Goal: Task Accomplishment & Management: Manage account settings

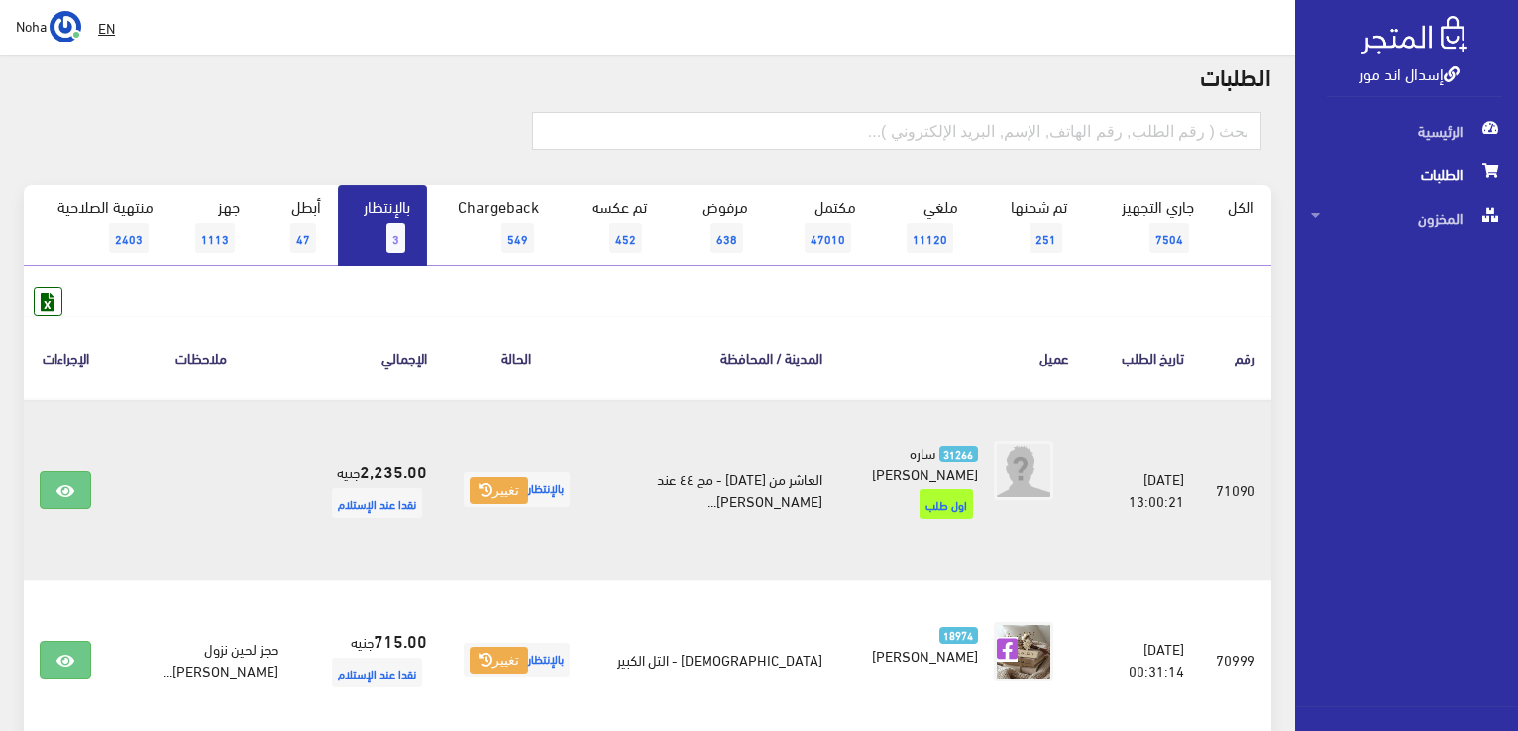
scroll to position [198, 0]
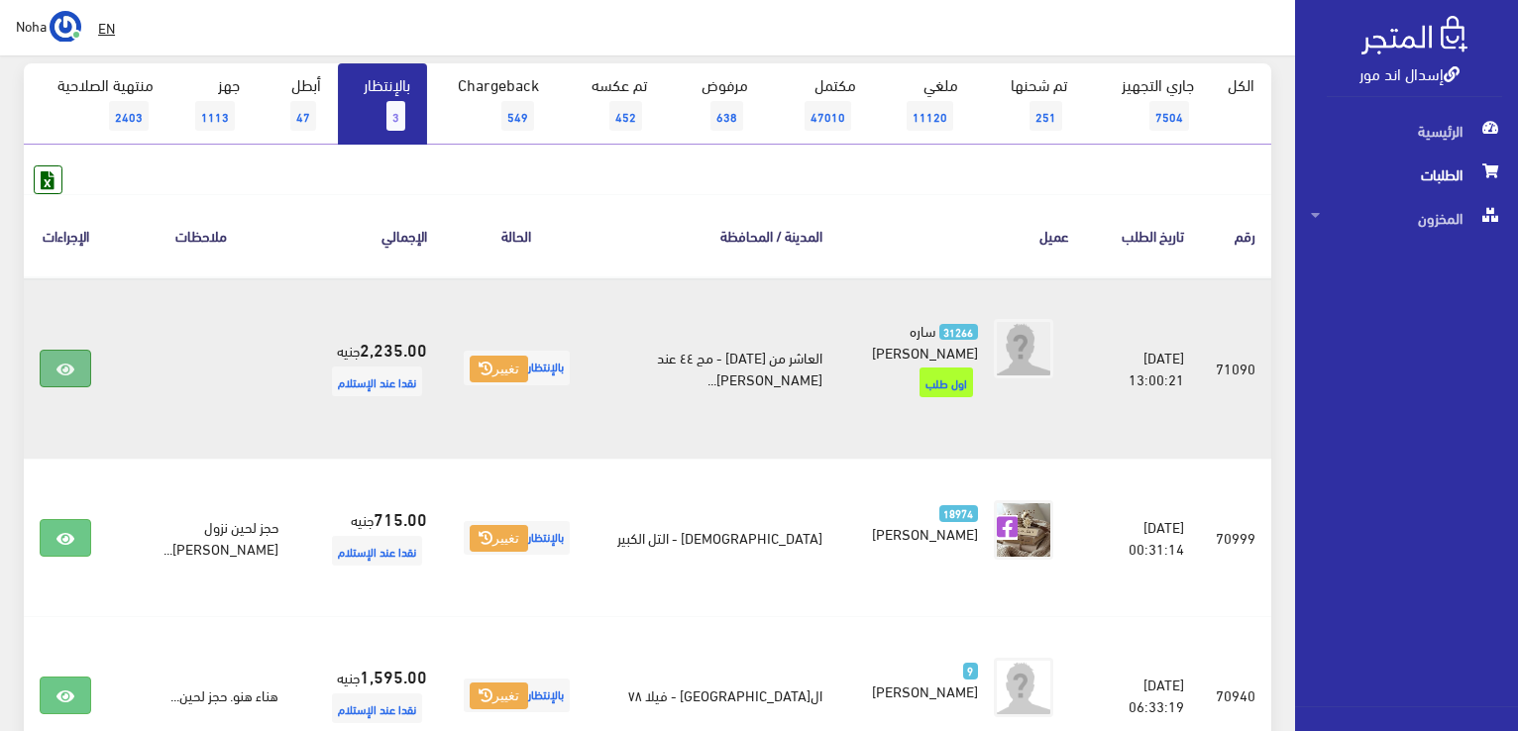
click at [57, 373] on icon at bounding box center [65, 370] width 18 height 16
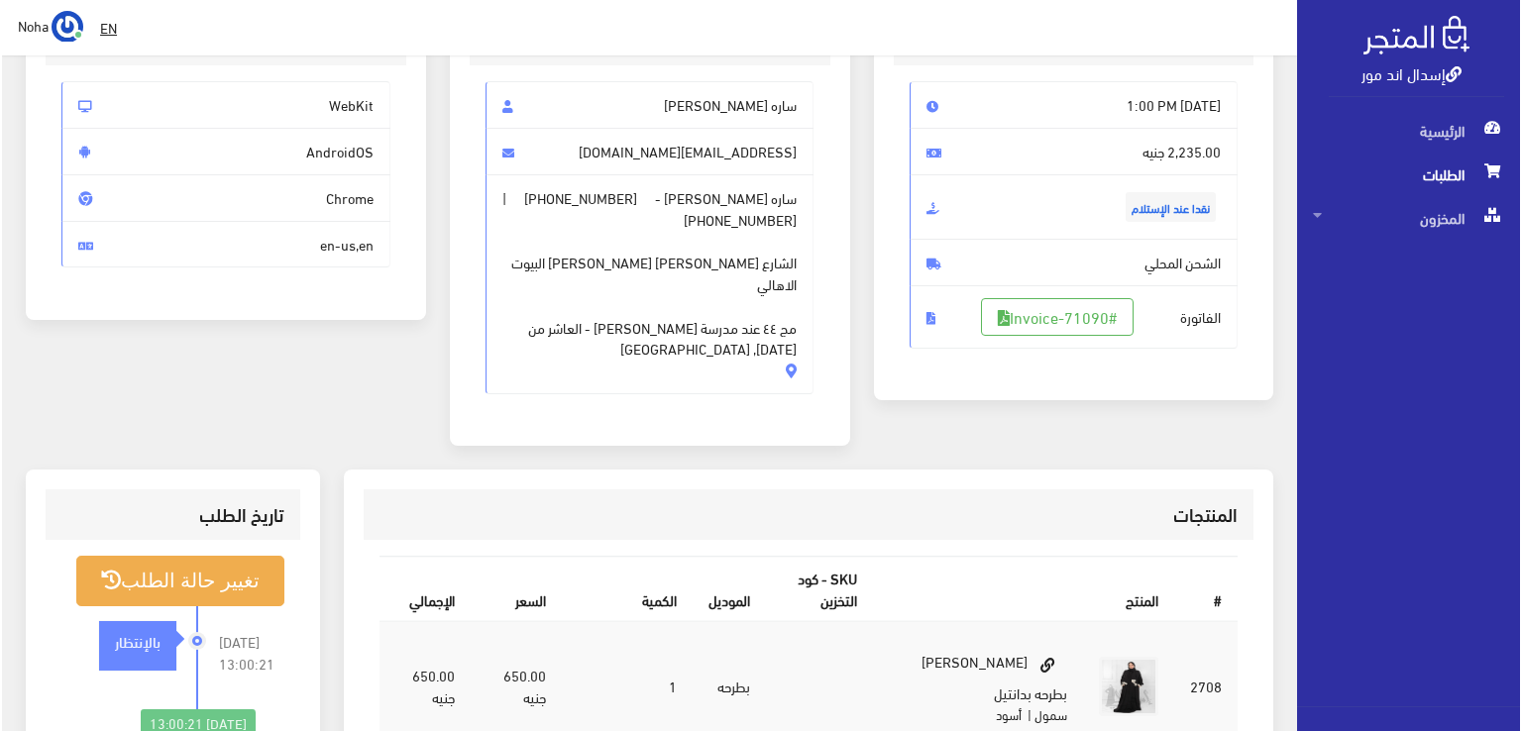
scroll to position [198, 0]
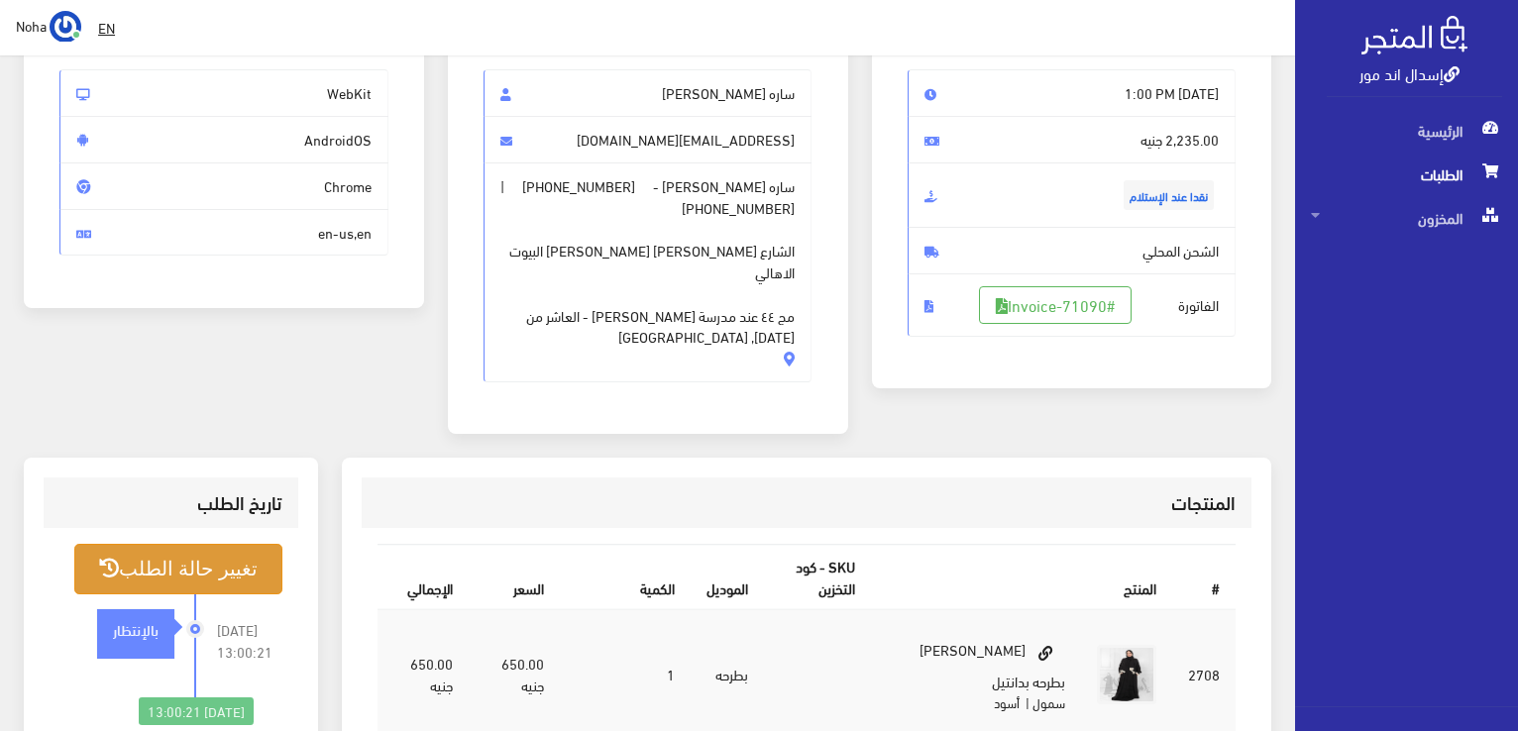
click at [205, 544] on button "تغيير حالة الطلب" at bounding box center [178, 569] width 208 height 51
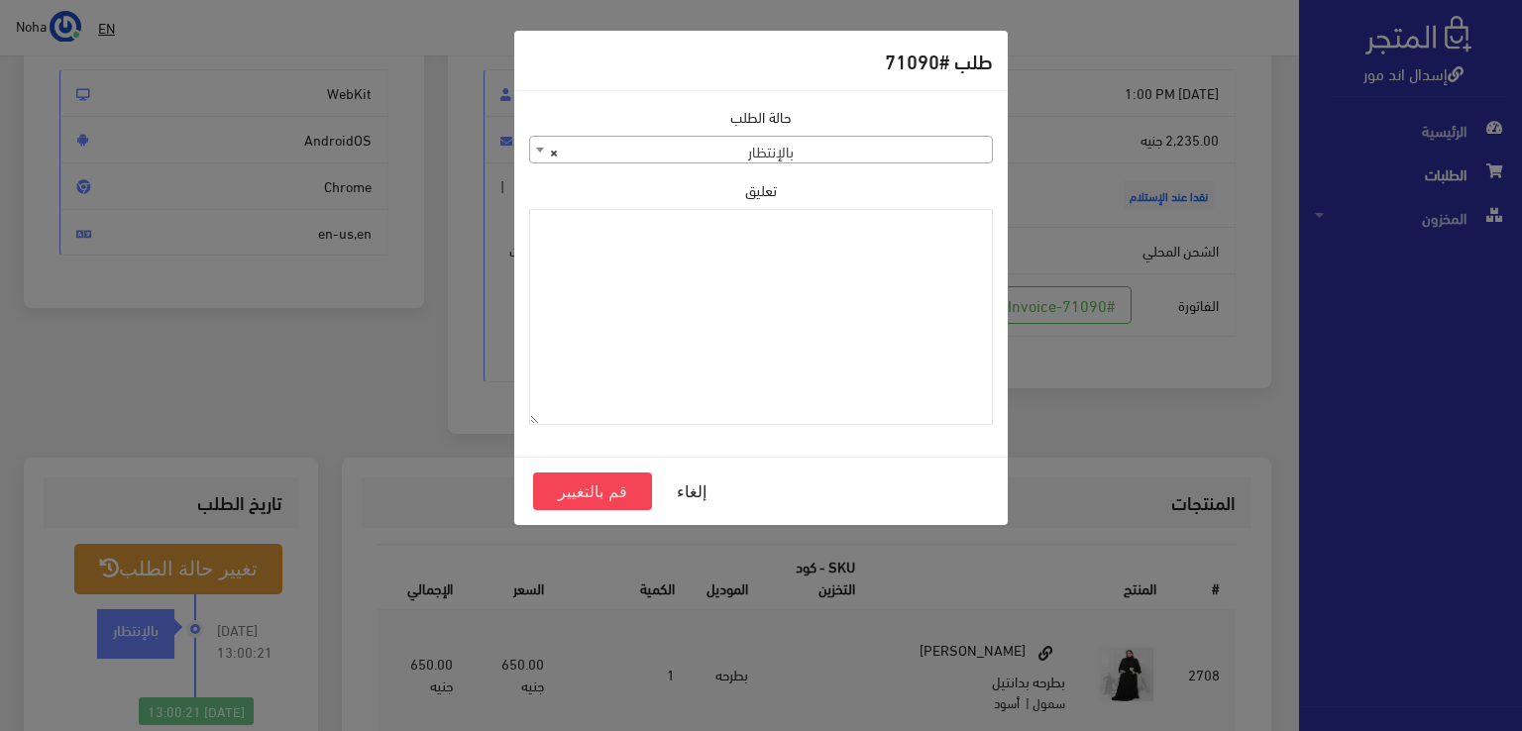
click at [538, 152] on b at bounding box center [540, 150] width 8 height 5
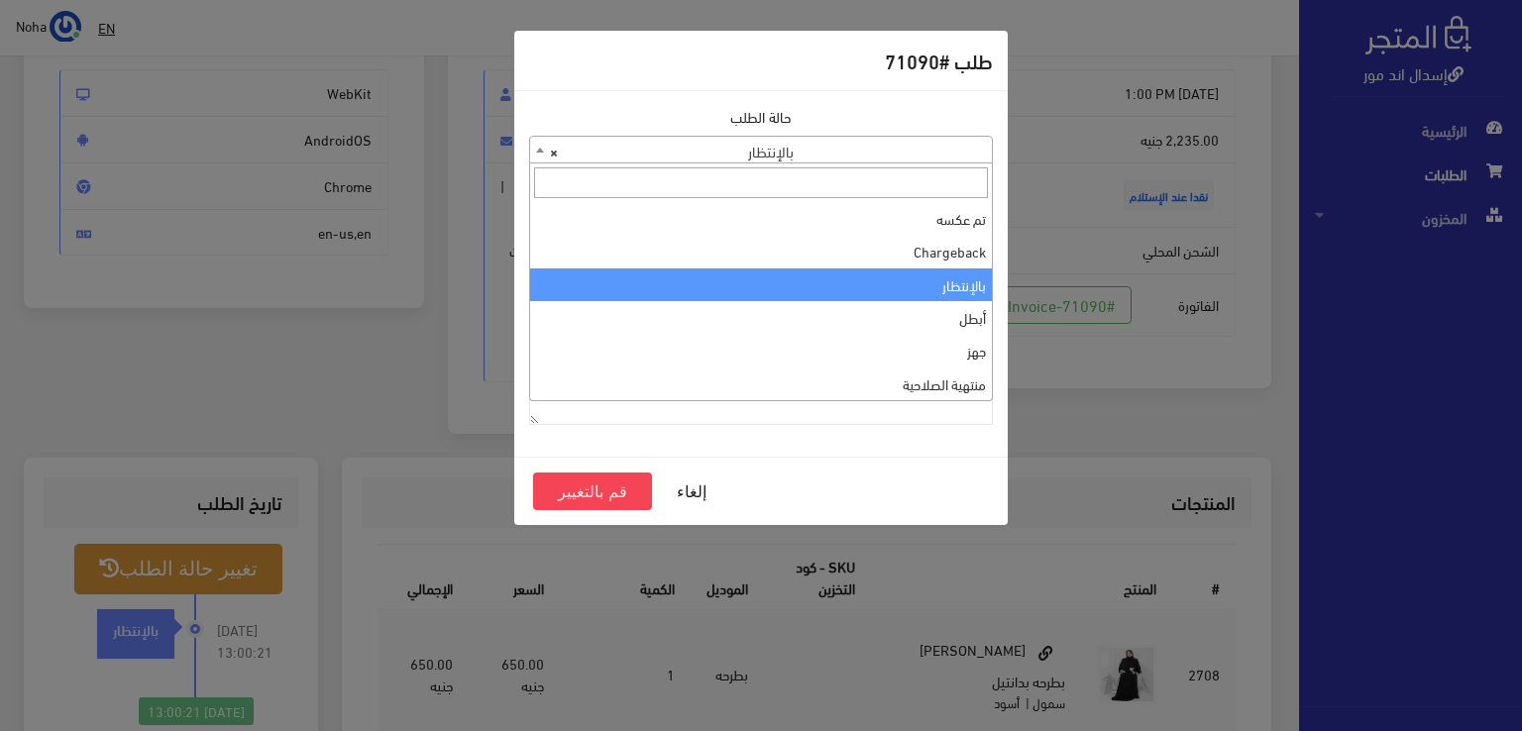
scroll to position [0, 0]
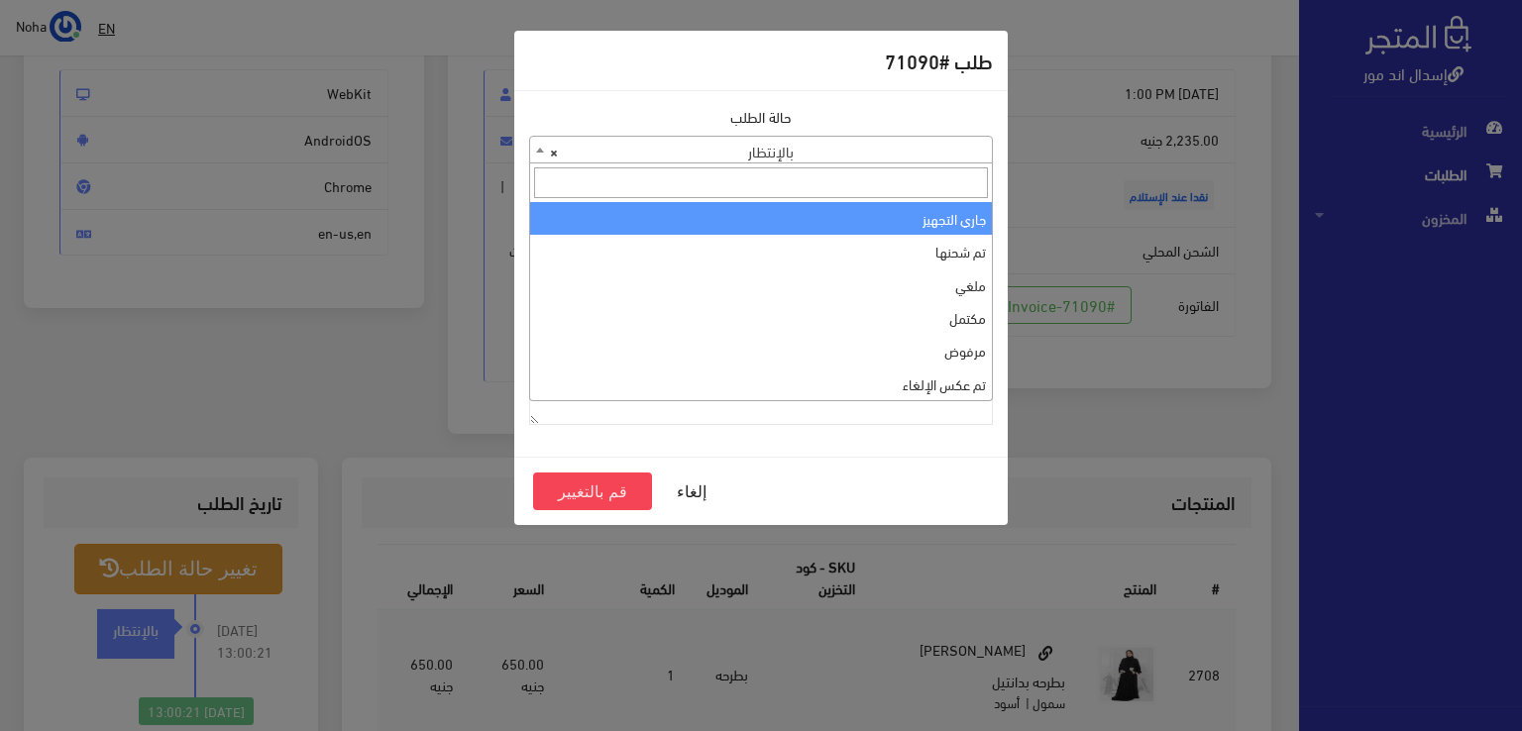
select select "1"
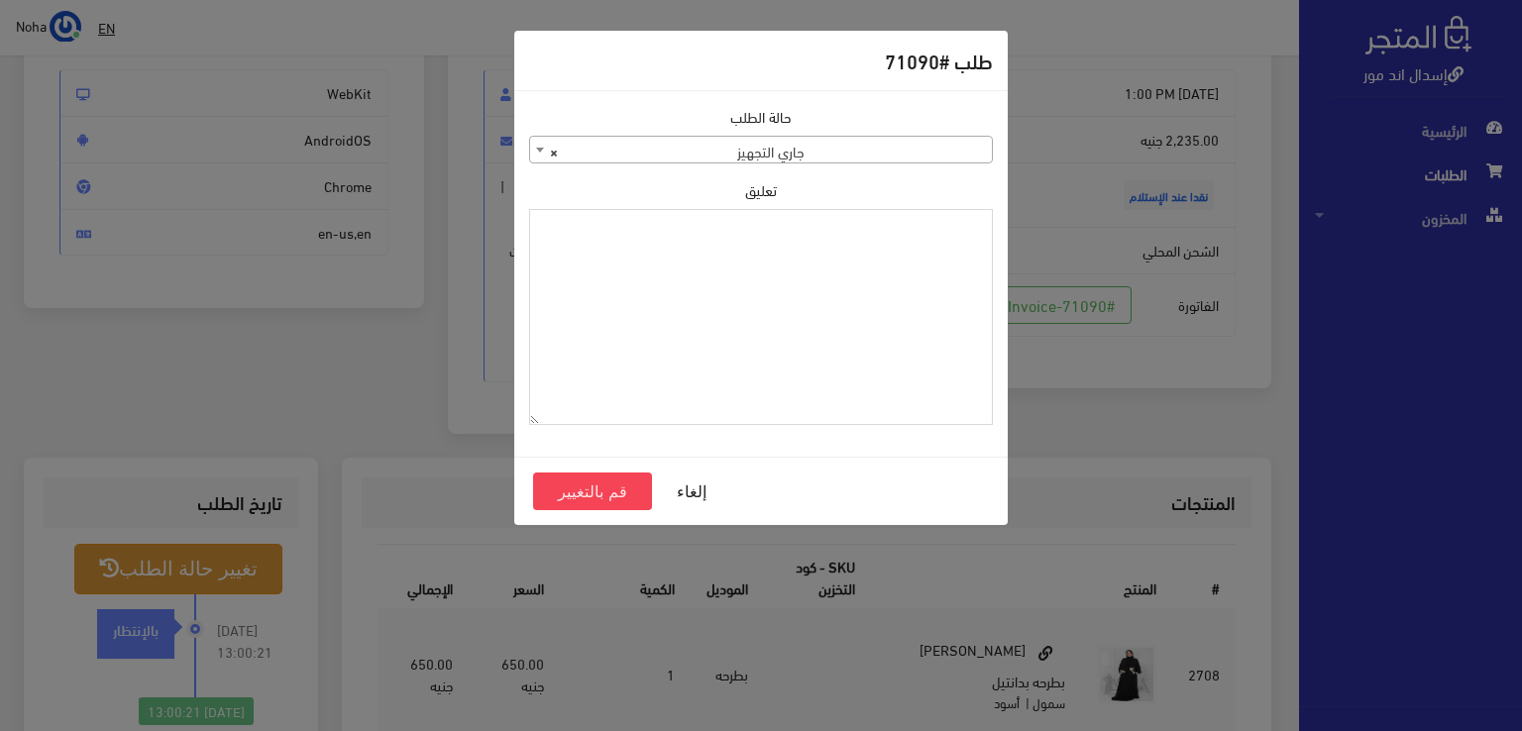
paste textarea "1131882"
type textarea "1131882"
click at [578, 493] on button "قم بالتغيير" at bounding box center [592, 492] width 119 height 38
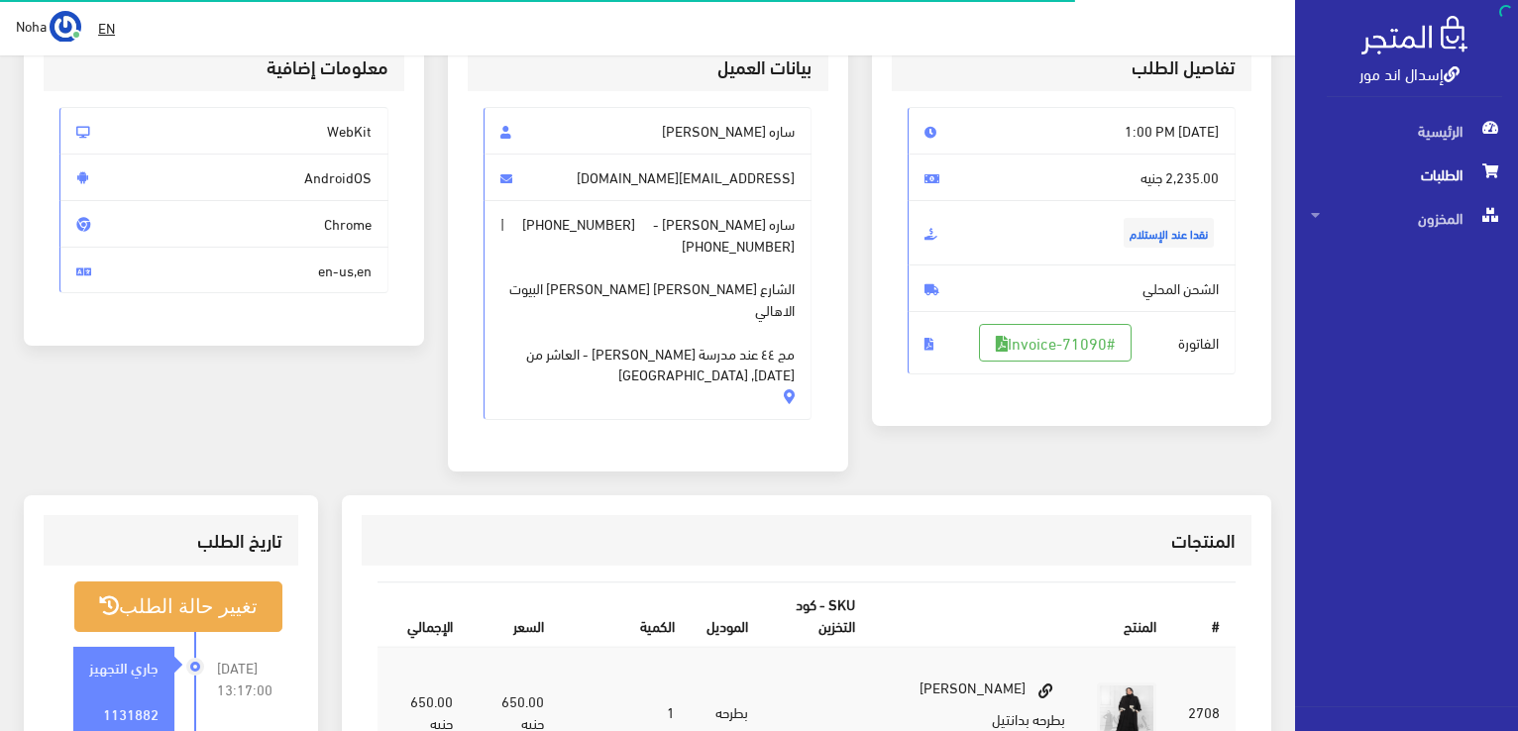
scroll to position [198, 0]
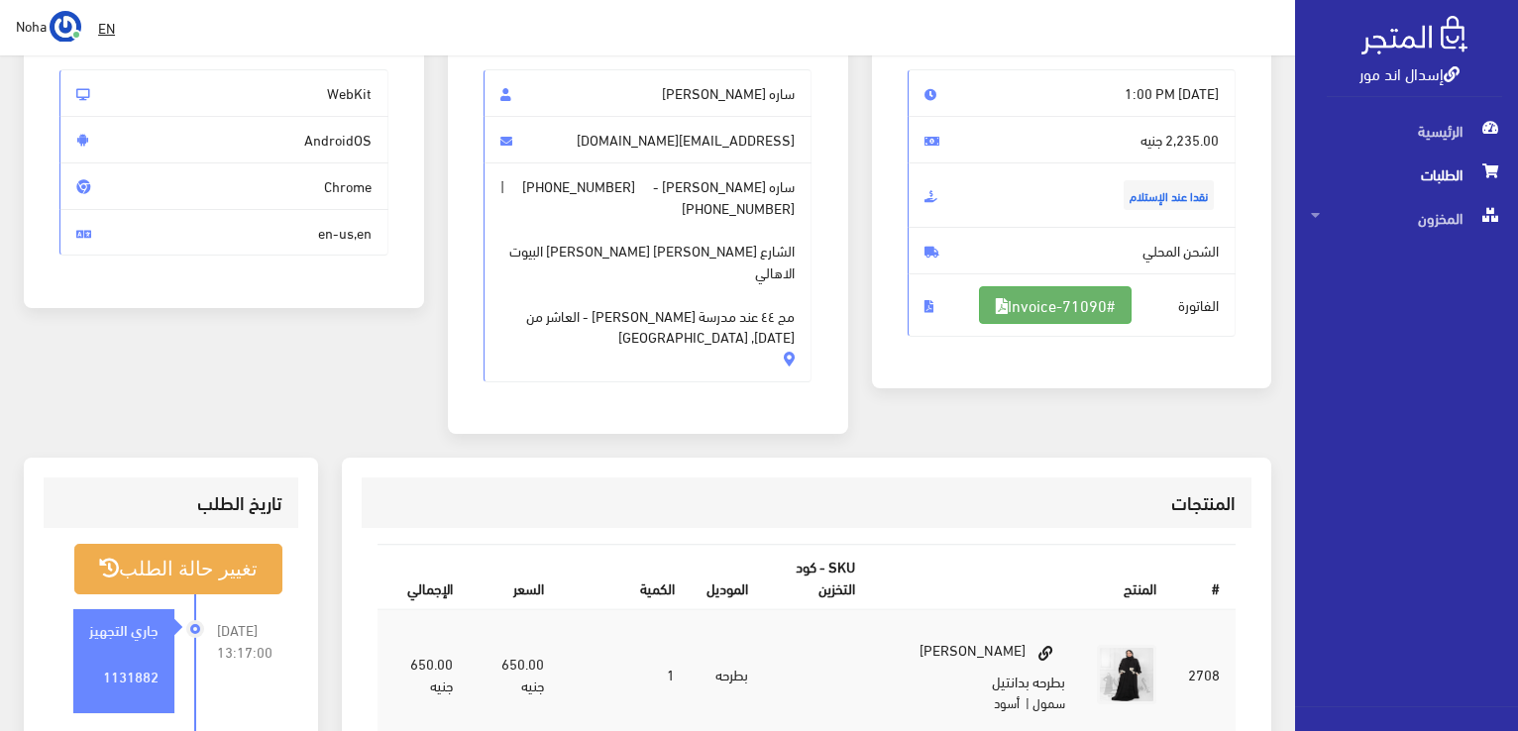
click at [1106, 298] on link "#Invoice-71090" at bounding box center [1055, 305] width 153 height 38
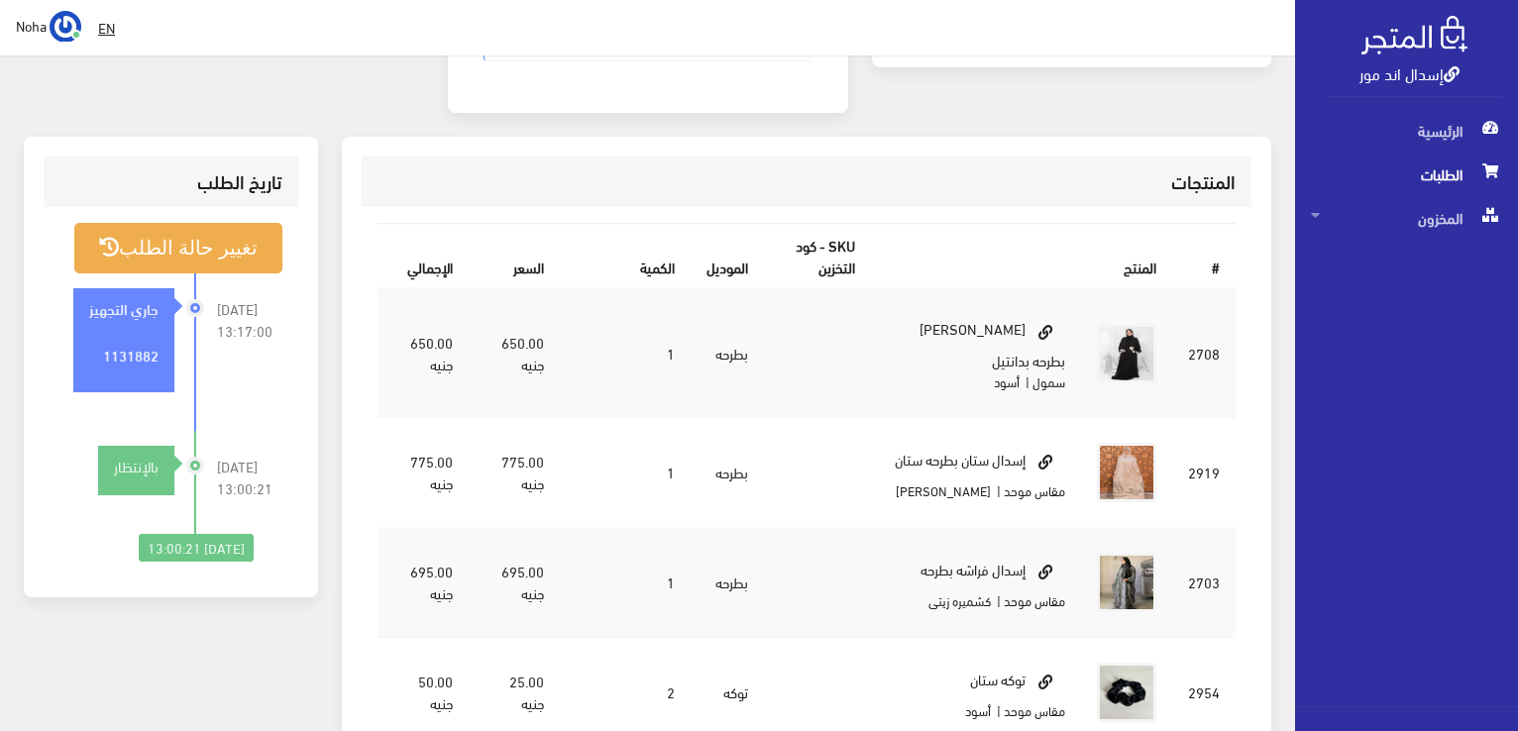
scroll to position [564, 0]
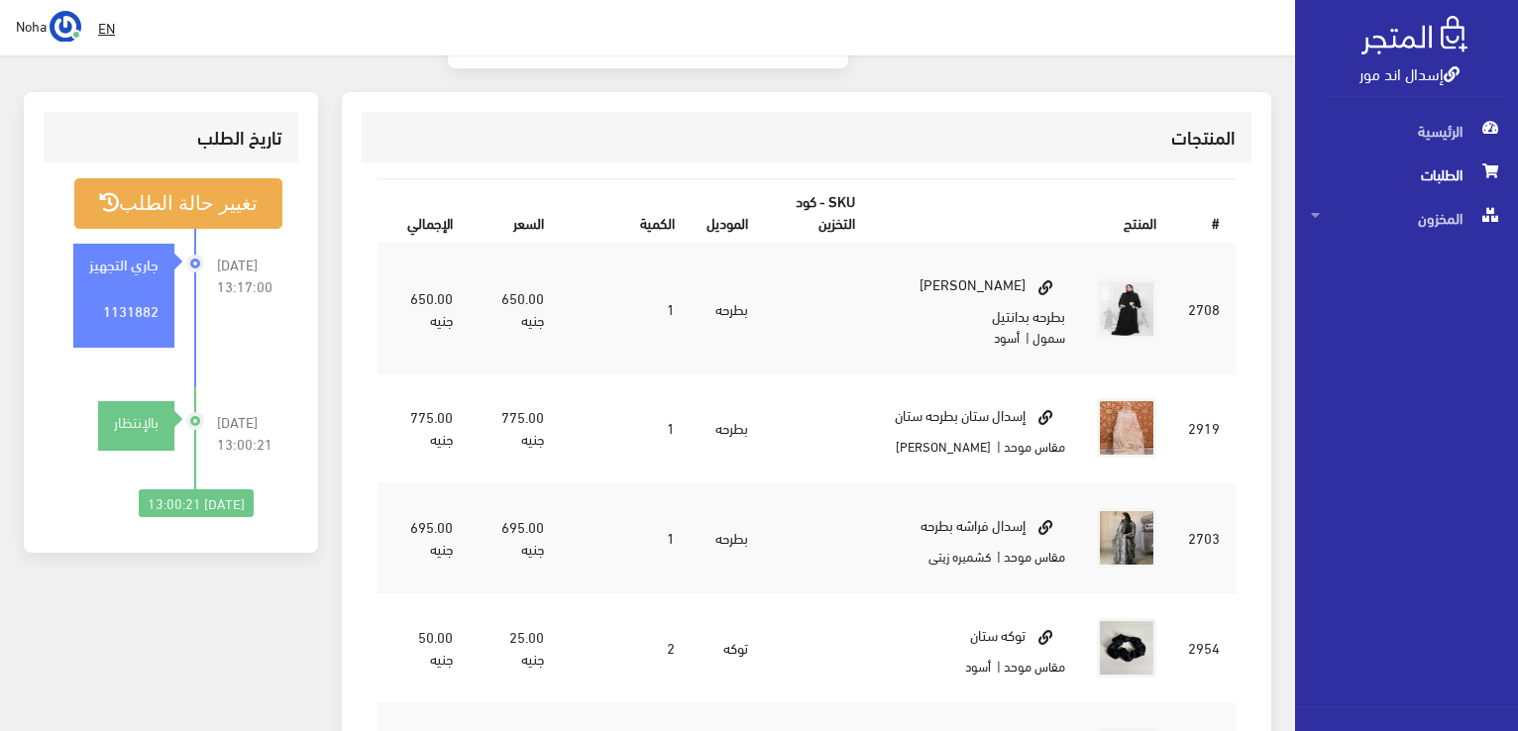
click at [1441, 76] on link "إسدال اند مور" at bounding box center [1410, 72] width 100 height 29
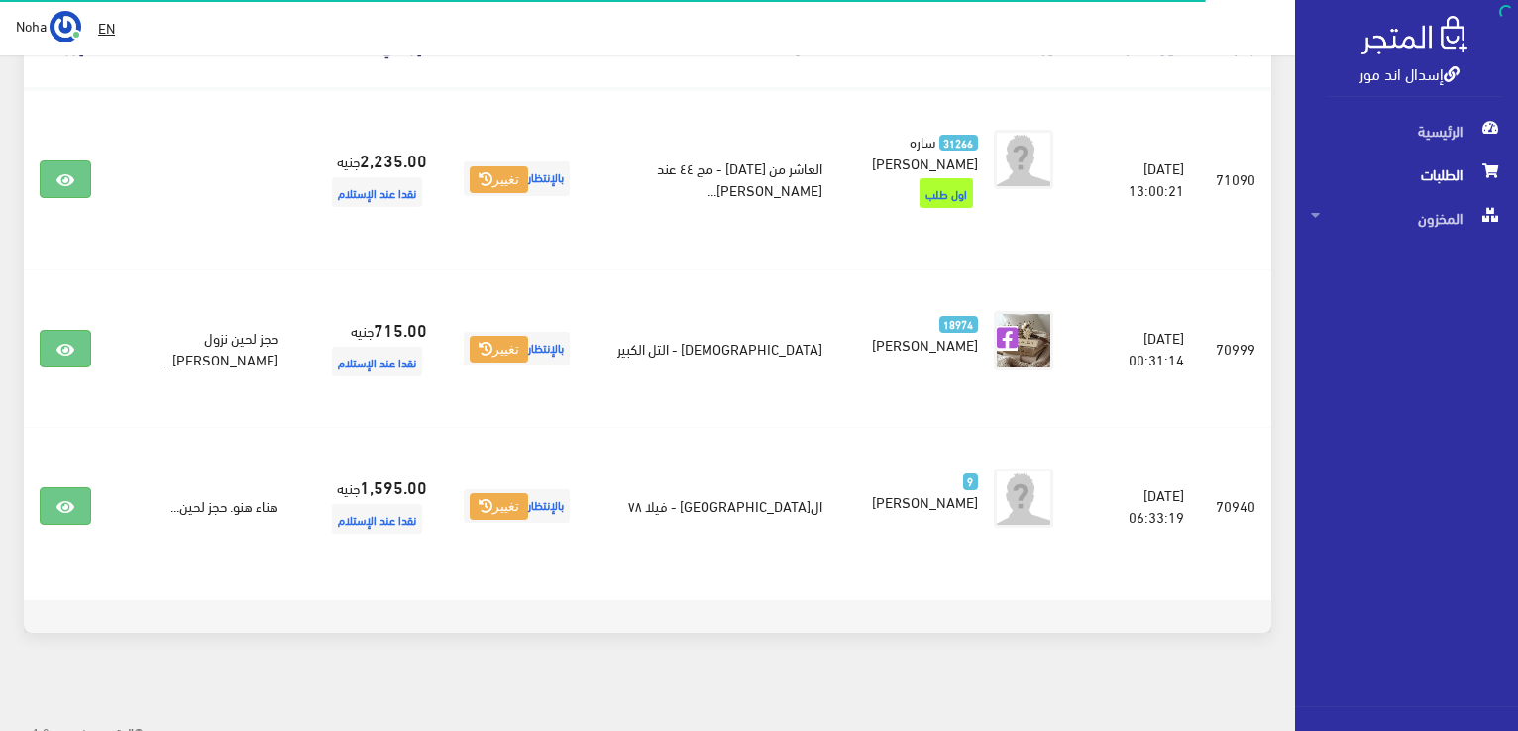
scroll to position [396, 0]
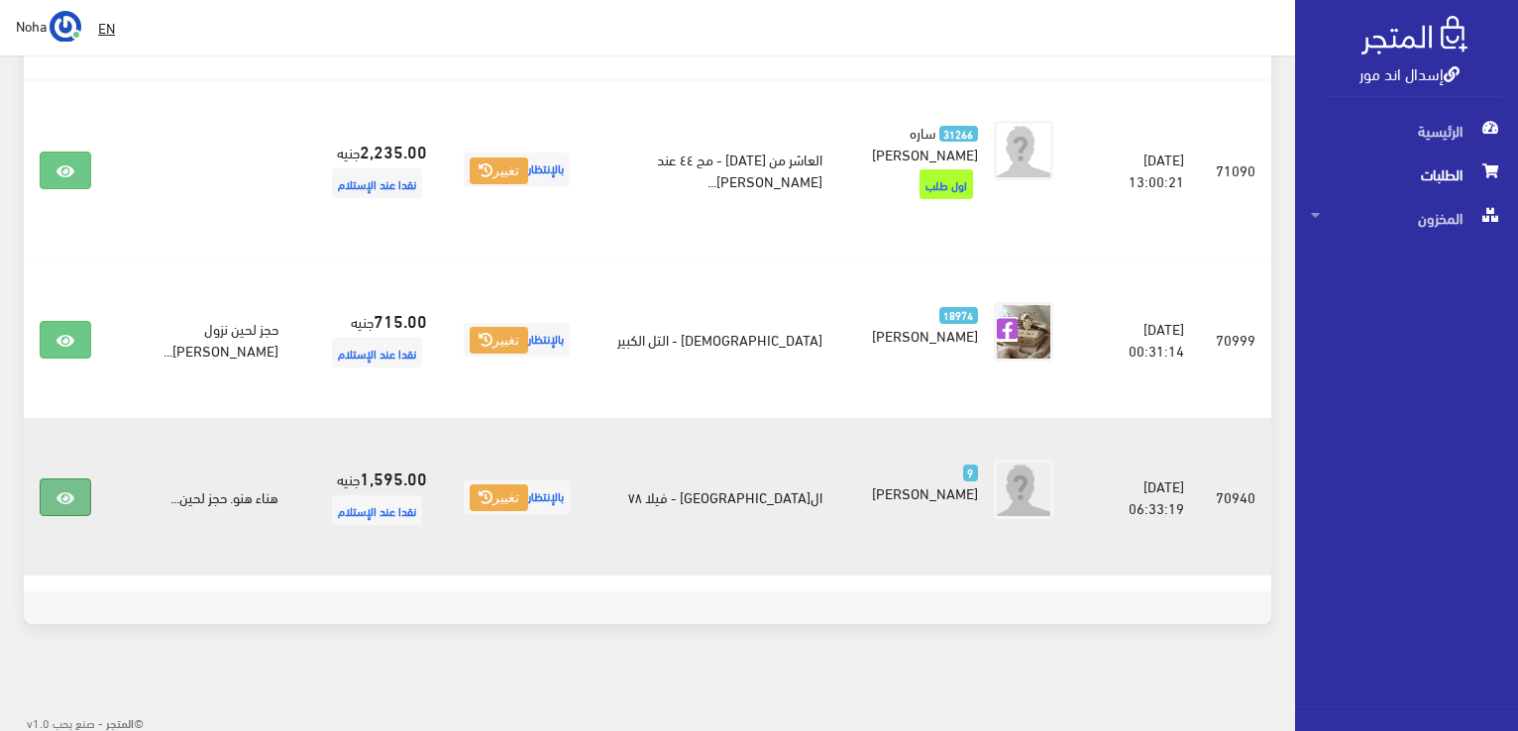
click at [75, 500] on link at bounding box center [66, 498] width 52 height 38
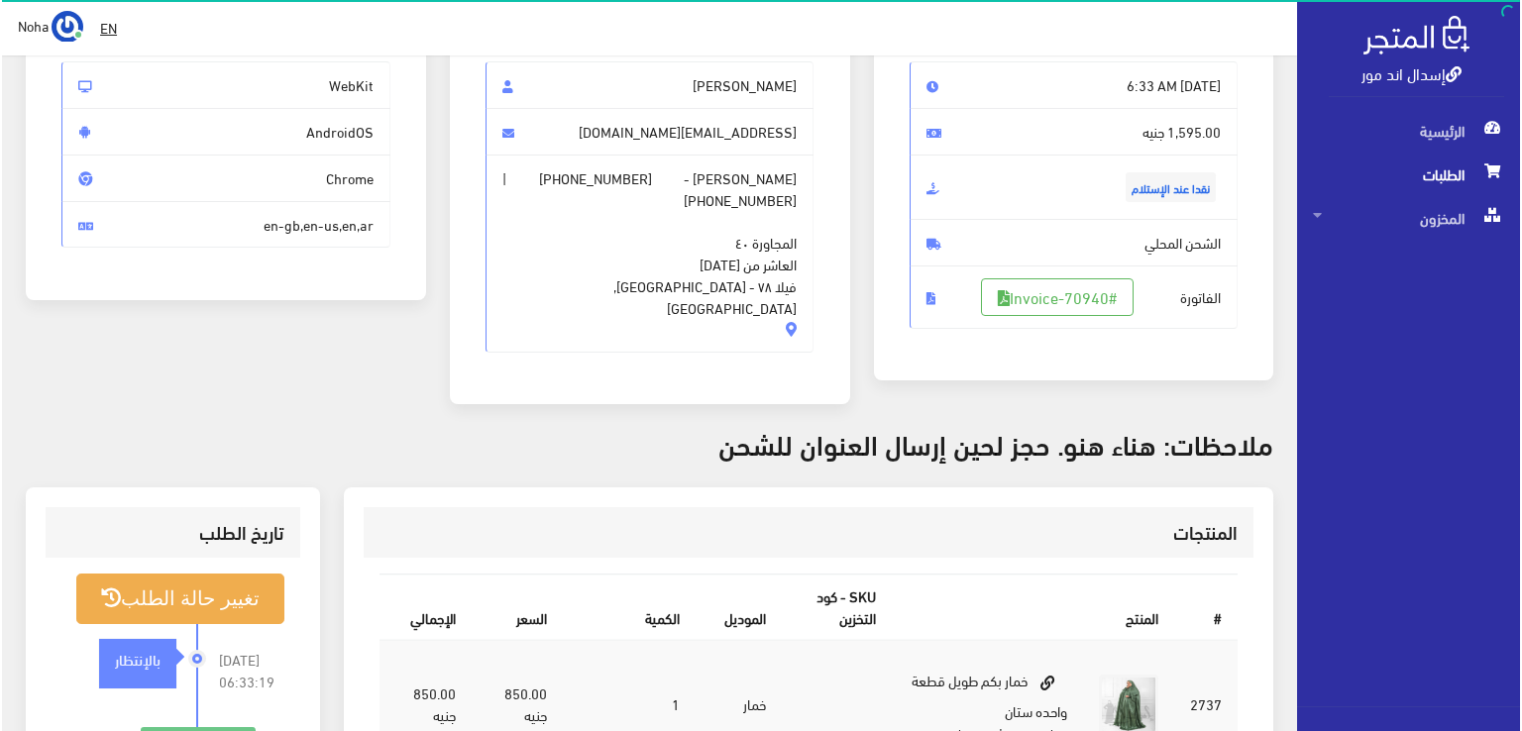
scroll to position [396, 0]
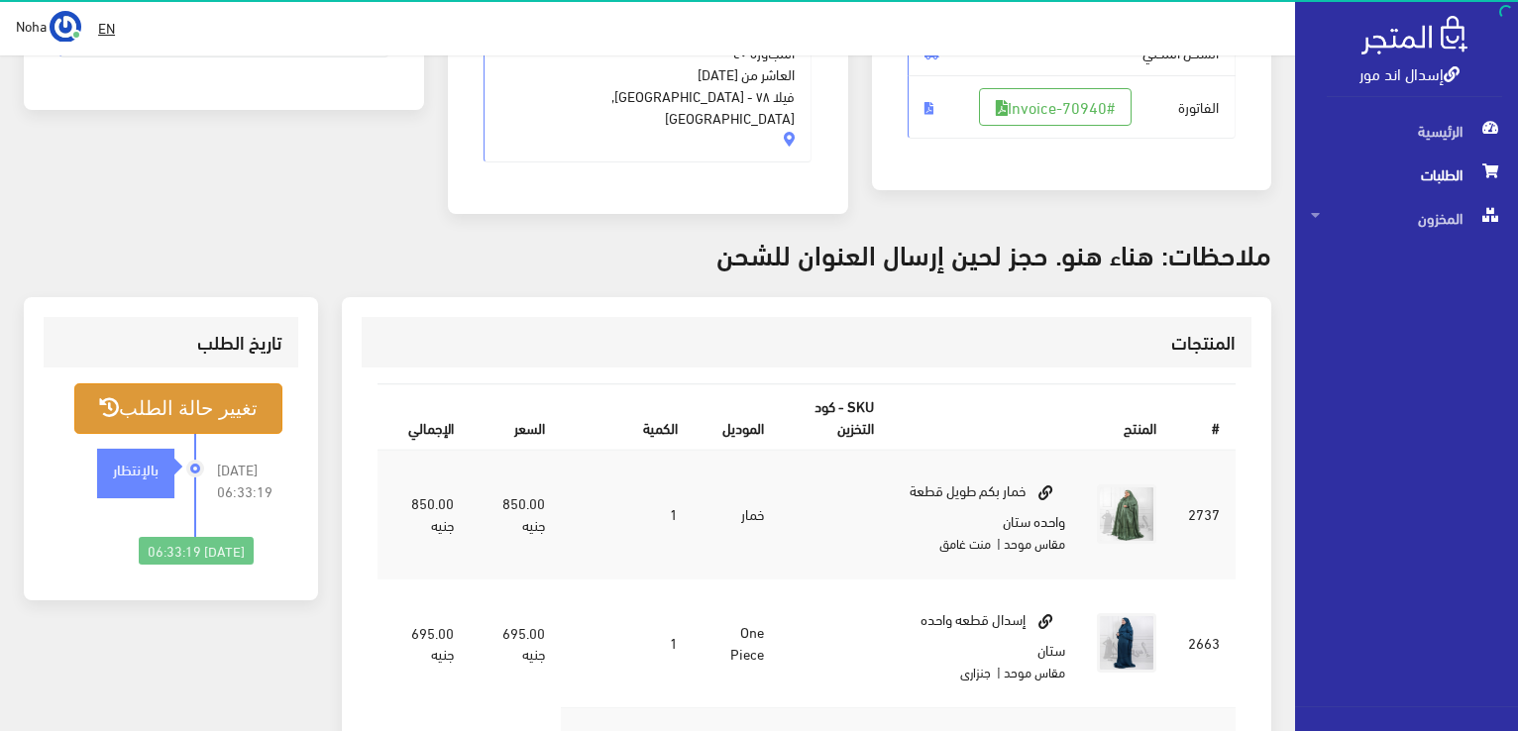
click at [228, 384] on button "تغيير حالة الطلب" at bounding box center [178, 409] width 208 height 51
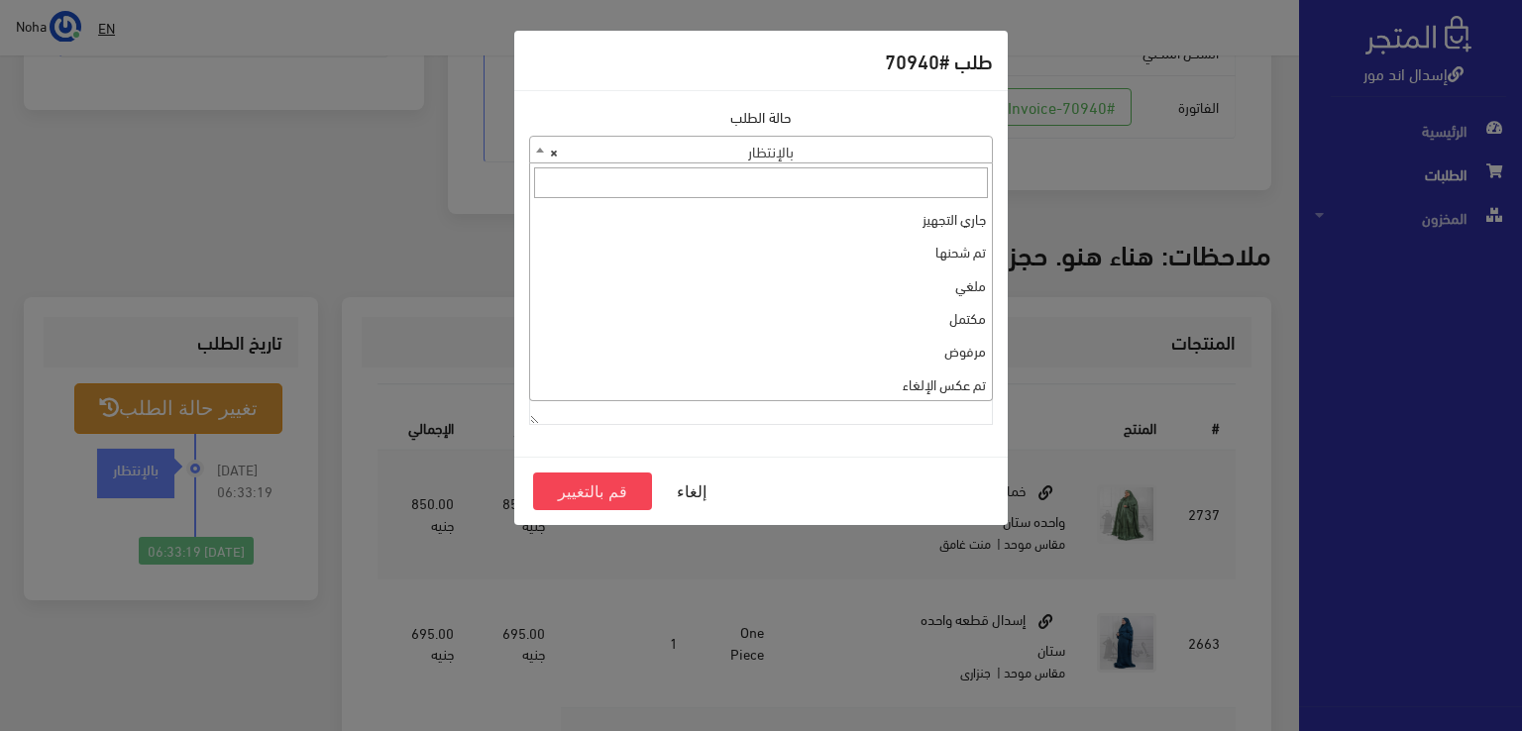
click at [540, 146] on span at bounding box center [540, 150] width 20 height 26
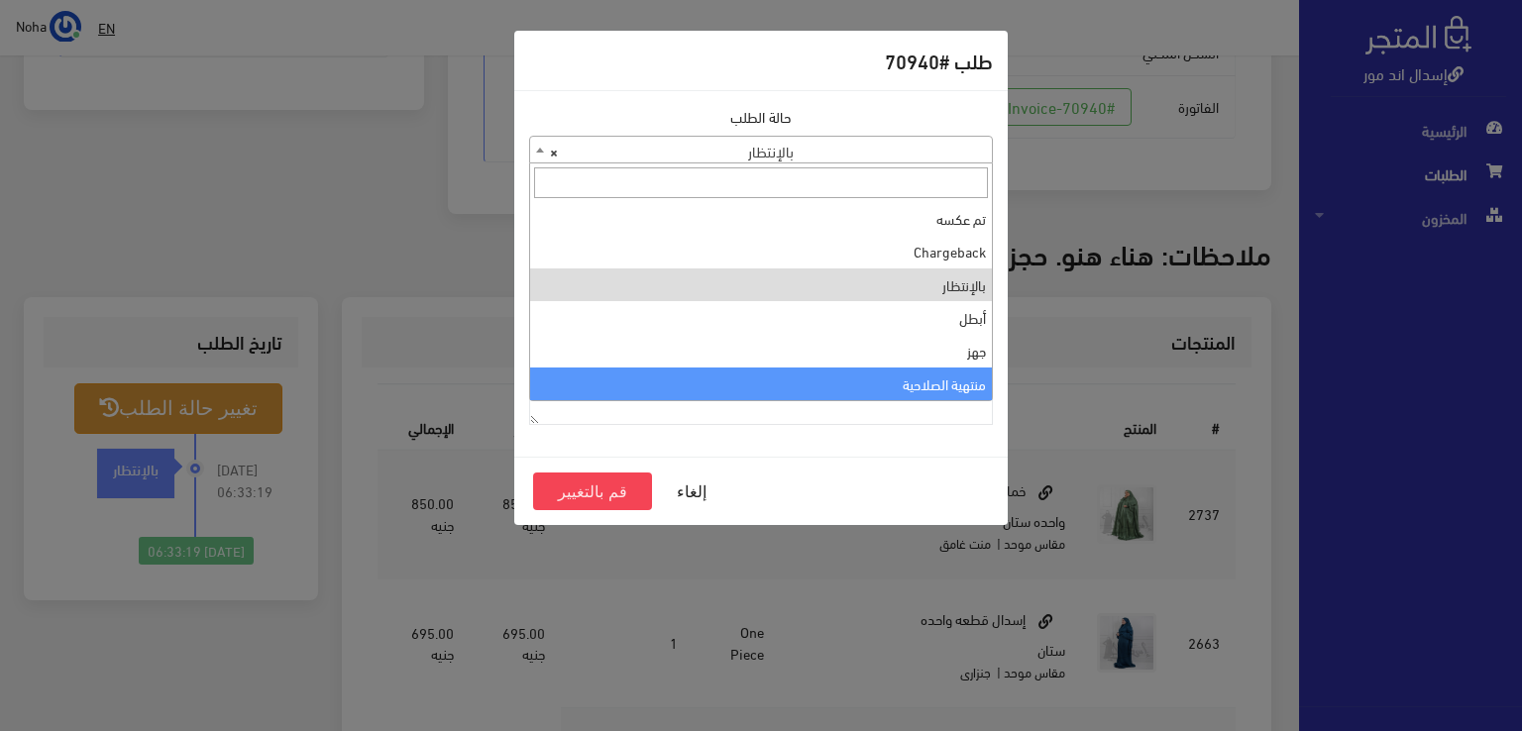
select select "14"
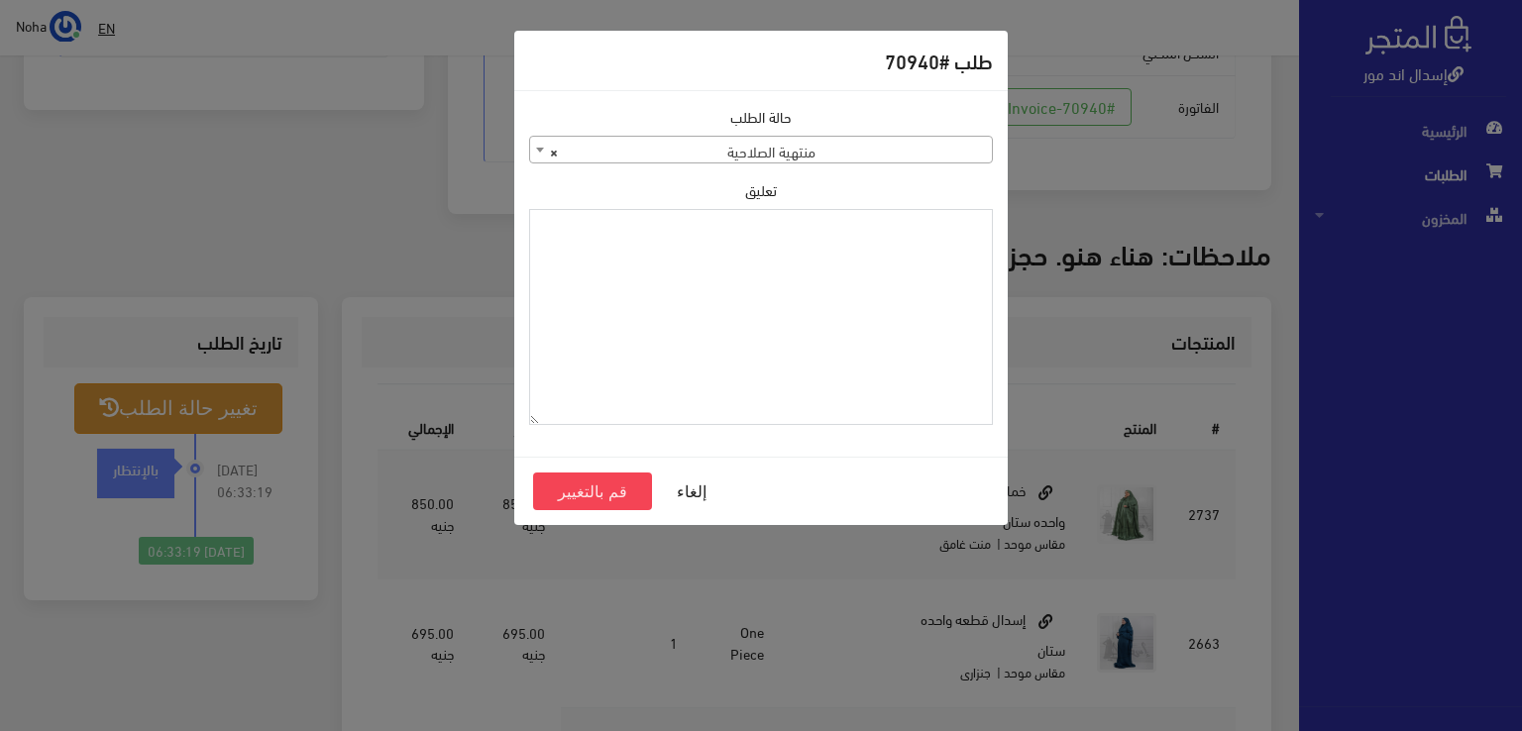
paste textarea "1131882"
type textarea "1131882"
click at [626, 487] on button "قم بالتغيير" at bounding box center [592, 492] width 119 height 38
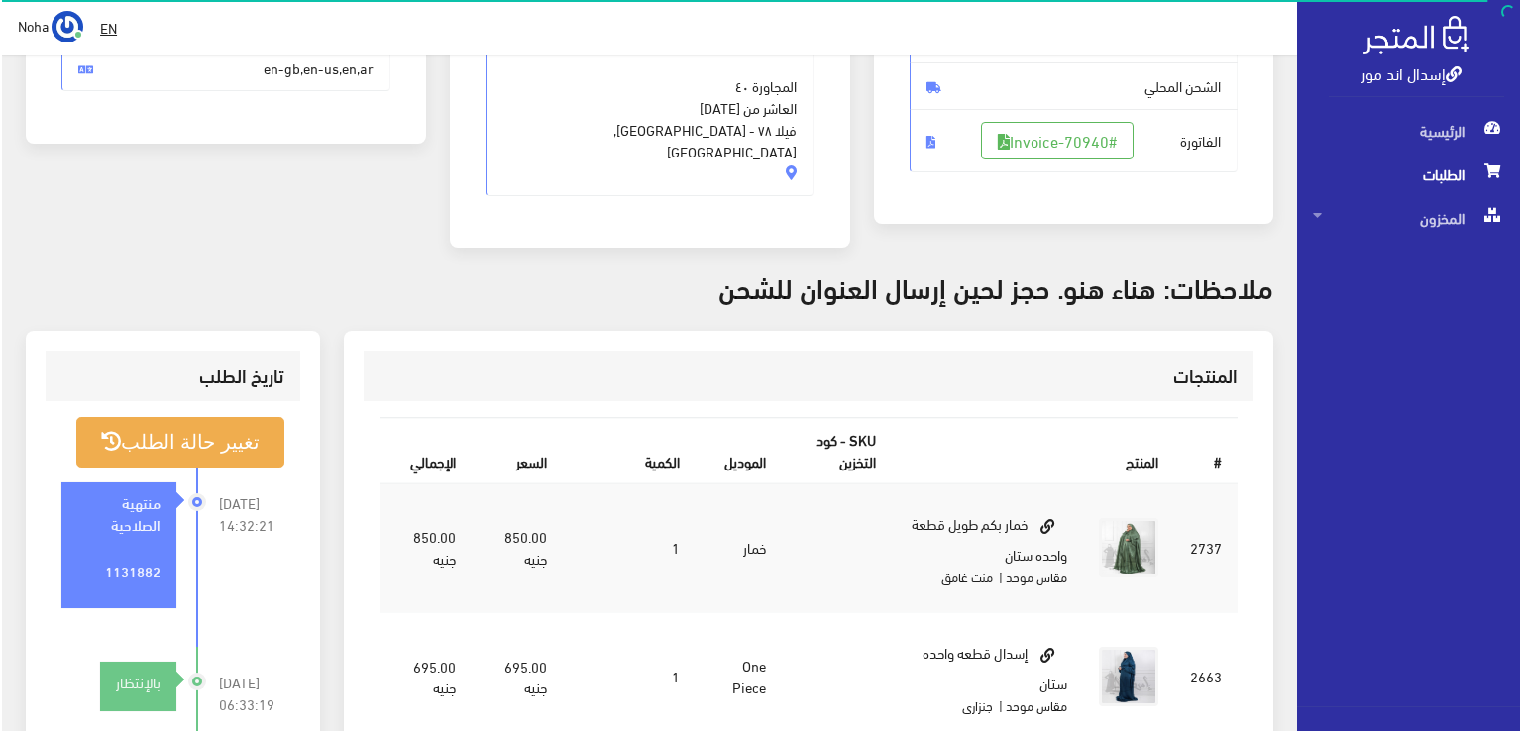
scroll to position [396, 0]
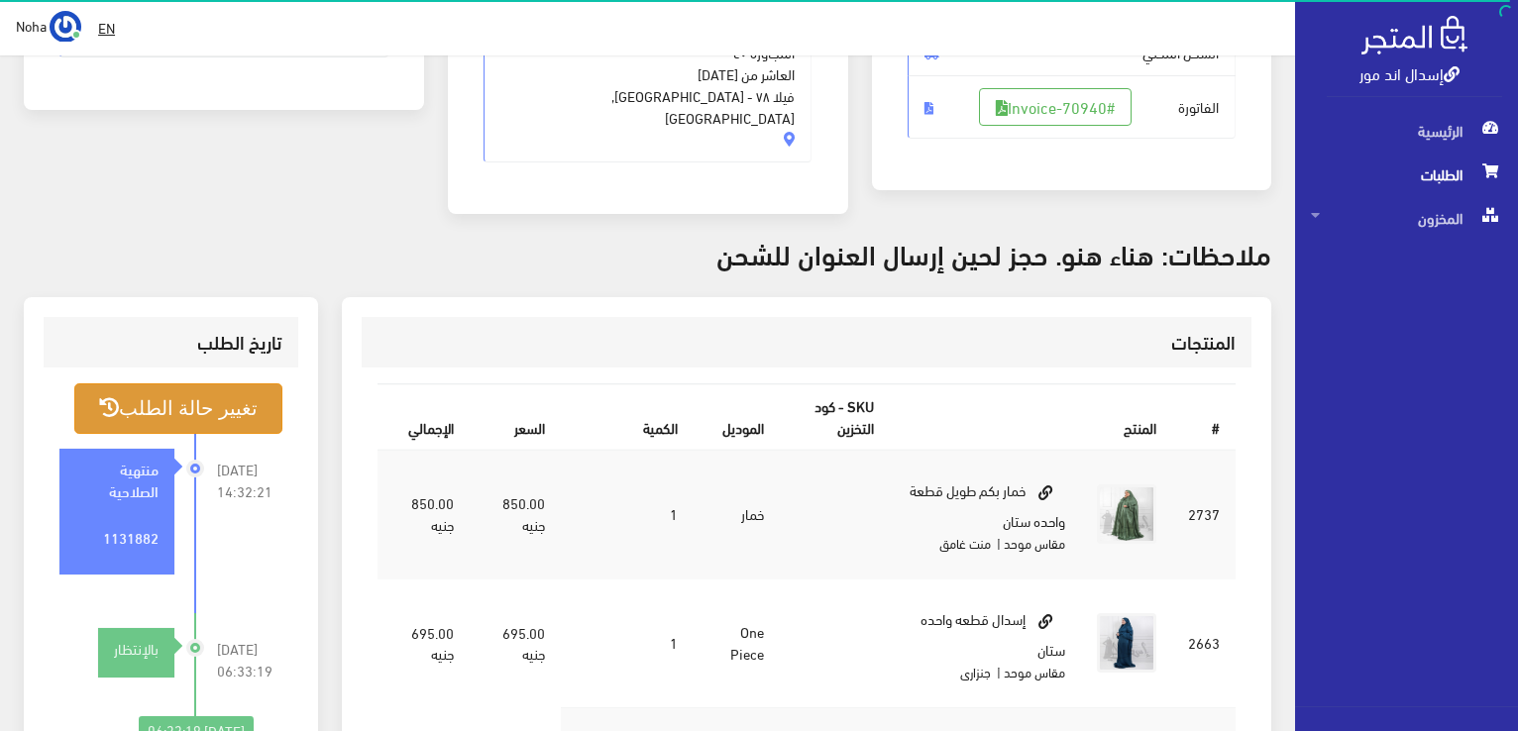
click at [206, 384] on button "تغيير حالة الطلب" at bounding box center [178, 409] width 208 height 51
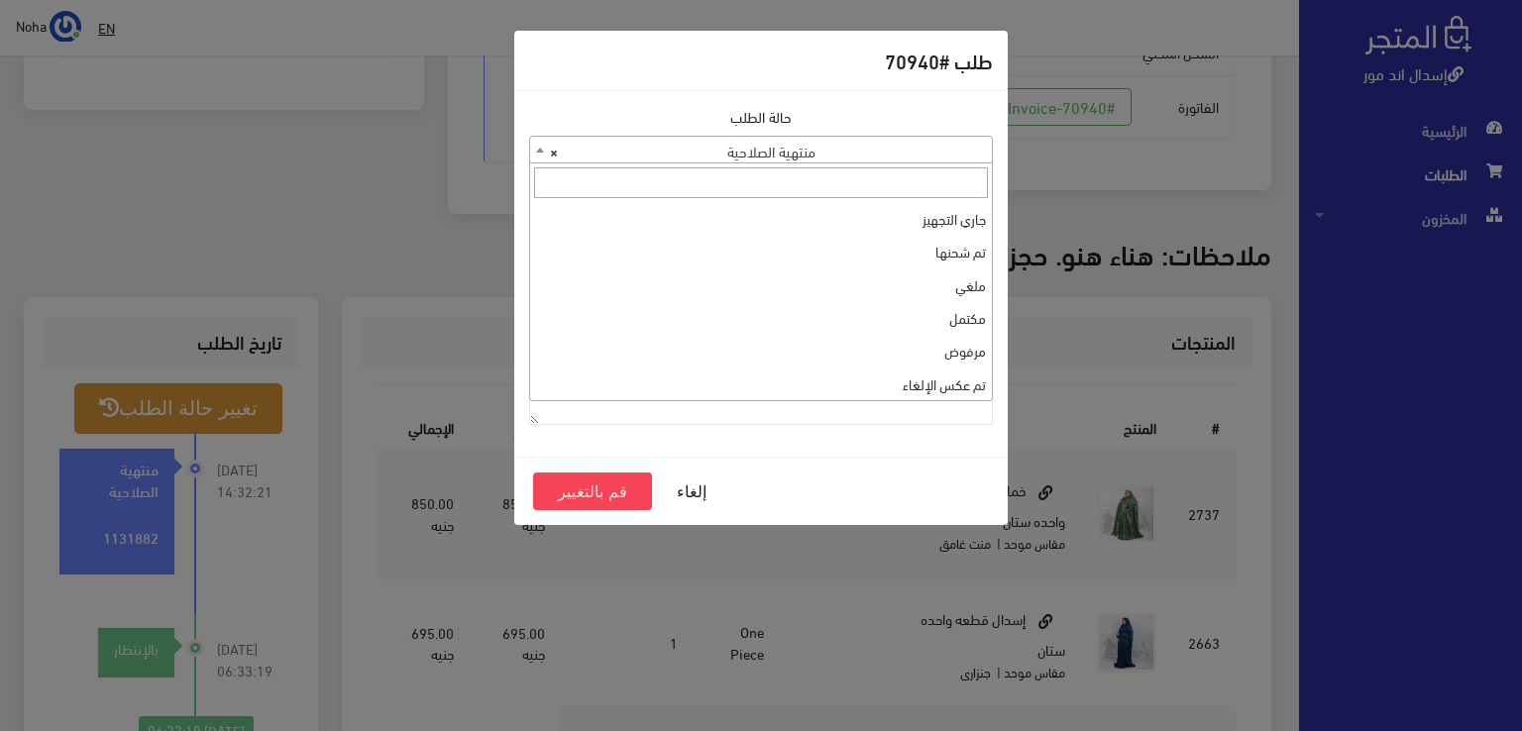
click at [539, 152] on b at bounding box center [540, 150] width 8 height 5
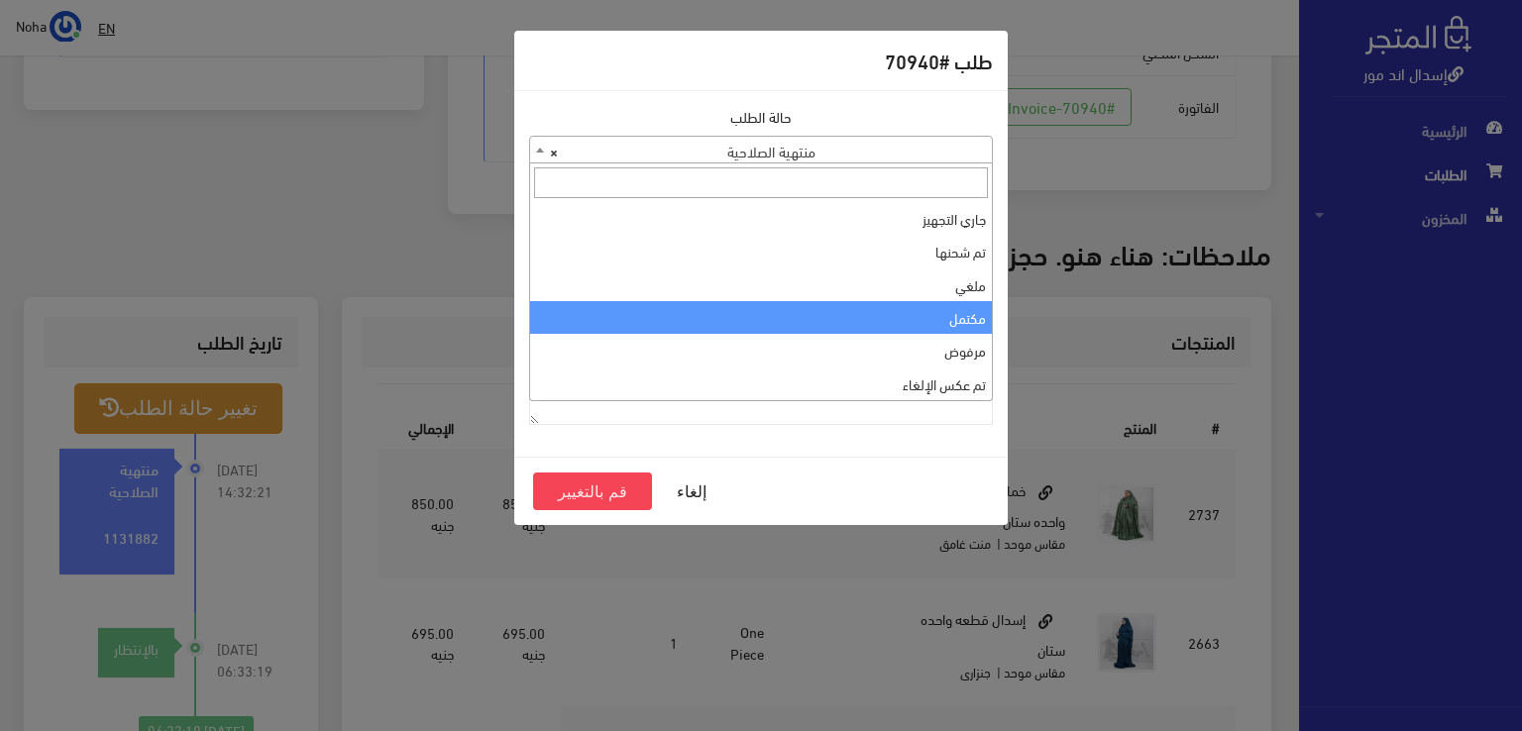
select select "4"
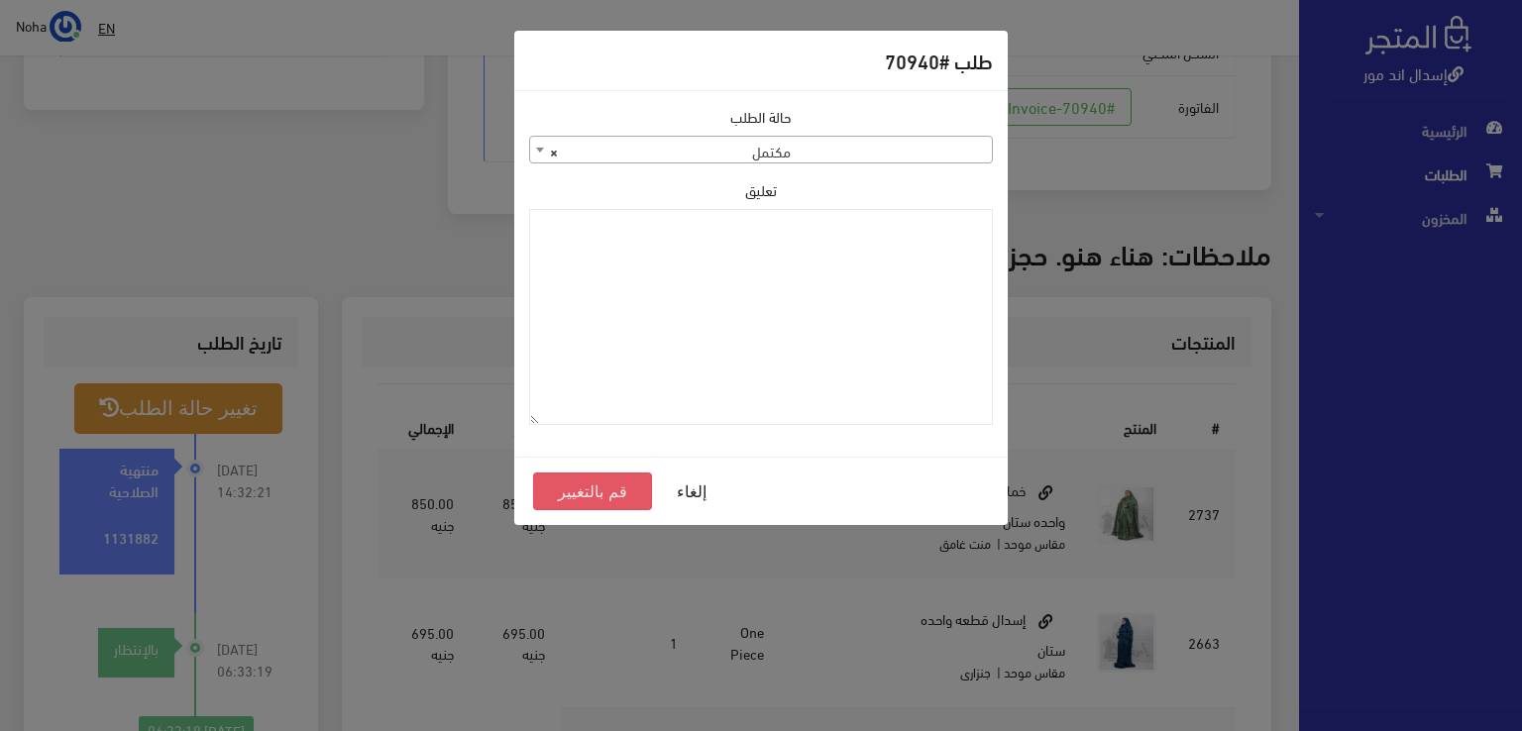
click at [588, 489] on button "قم بالتغيير" at bounding box center [592, 492] width 119 height 38
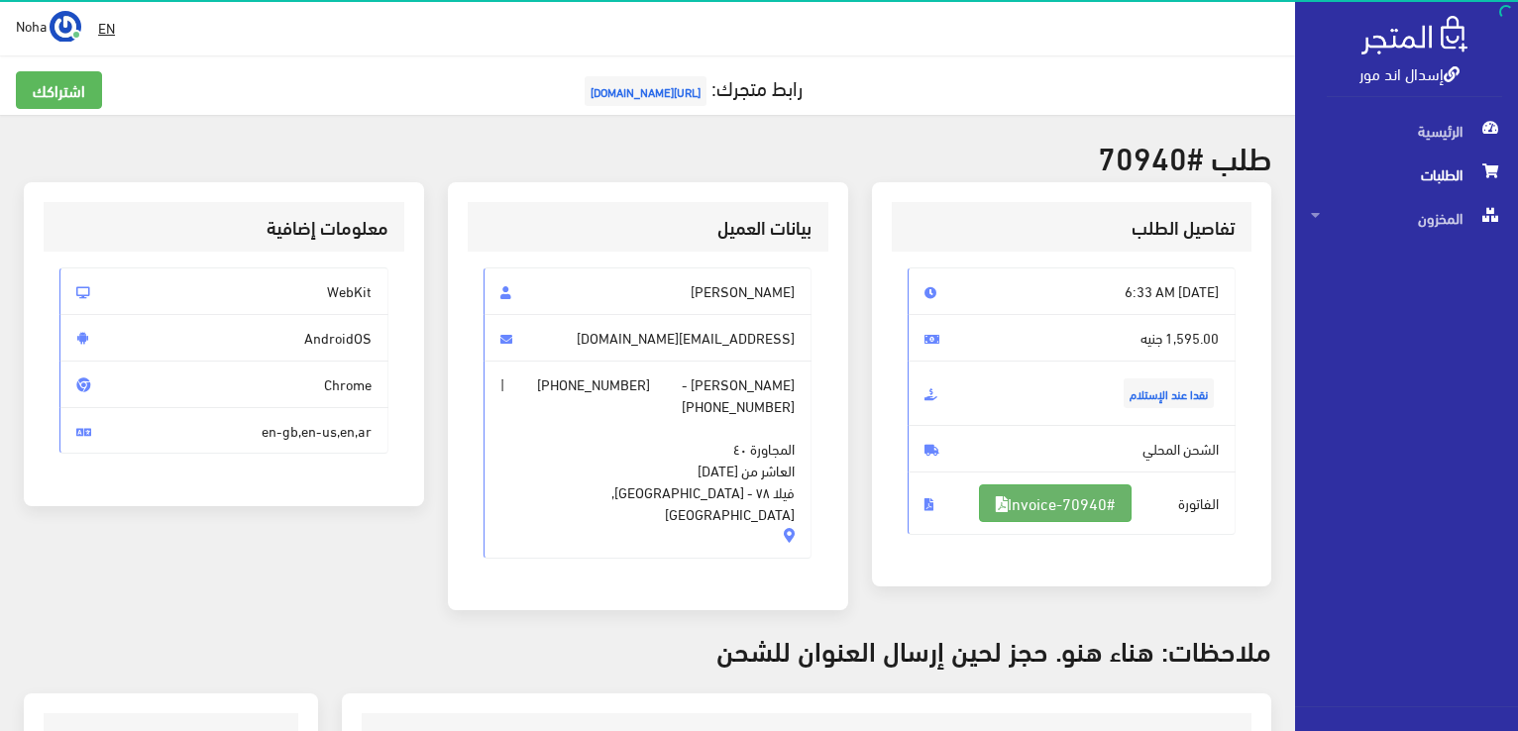
click at [1076, 495] on link "#Invoice-70940" at bounding box center [1055, 504] width 153 height 38
